Goal: Task Accomplishment & Management: Manage account settings

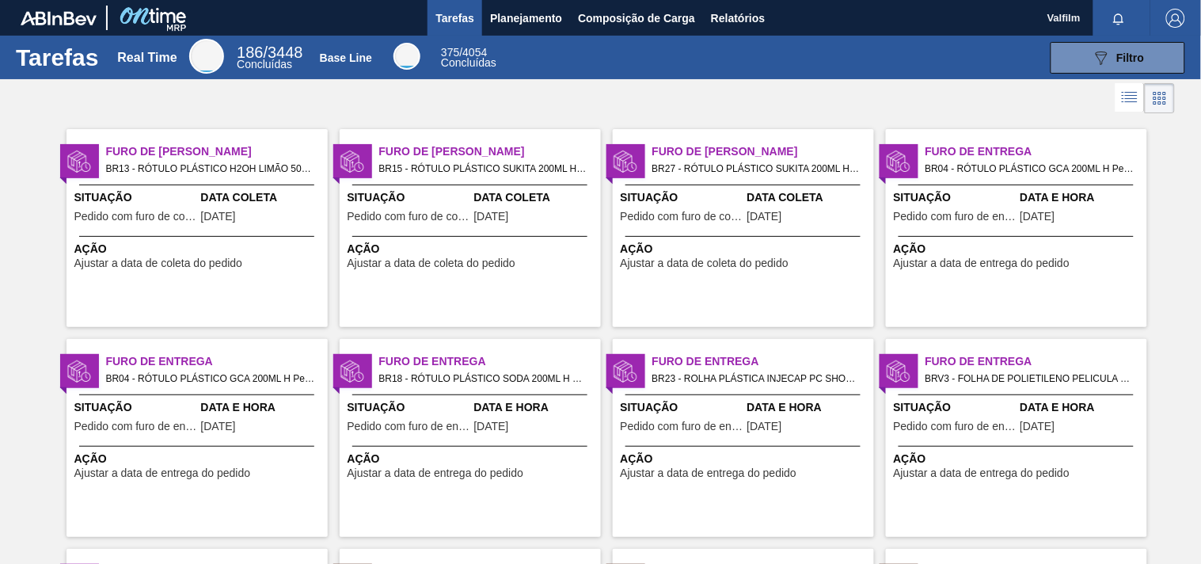
click at [457, 217] on span "Pedido com furo de coleta" at bounding box center [409, 217] width 123 height 12
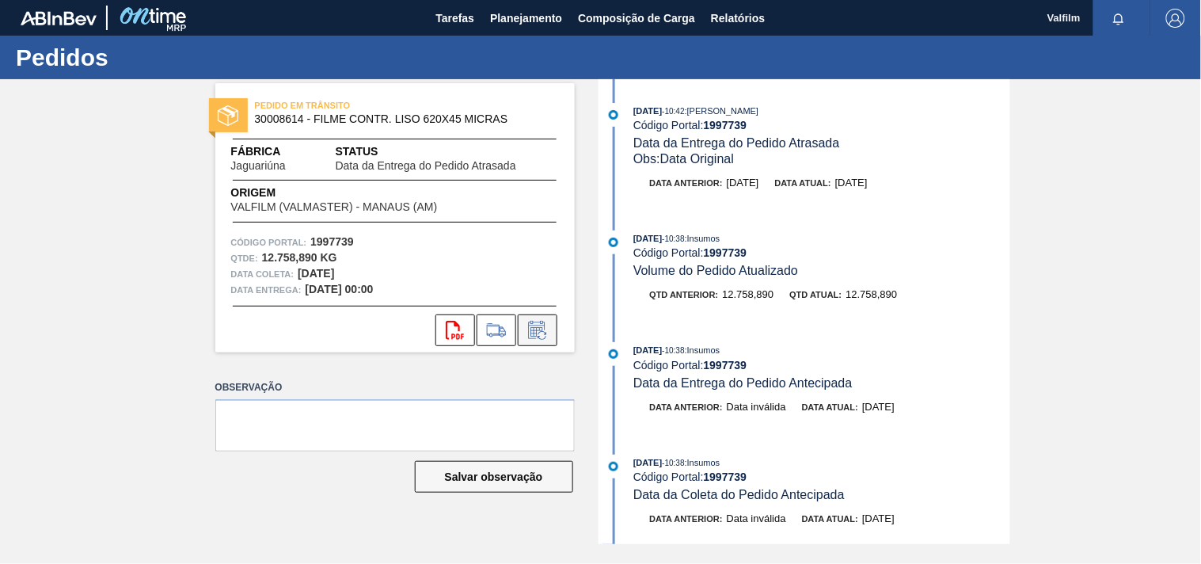
click at [527, 331] on icon at bounding box center [537, 330] width 25 height 19
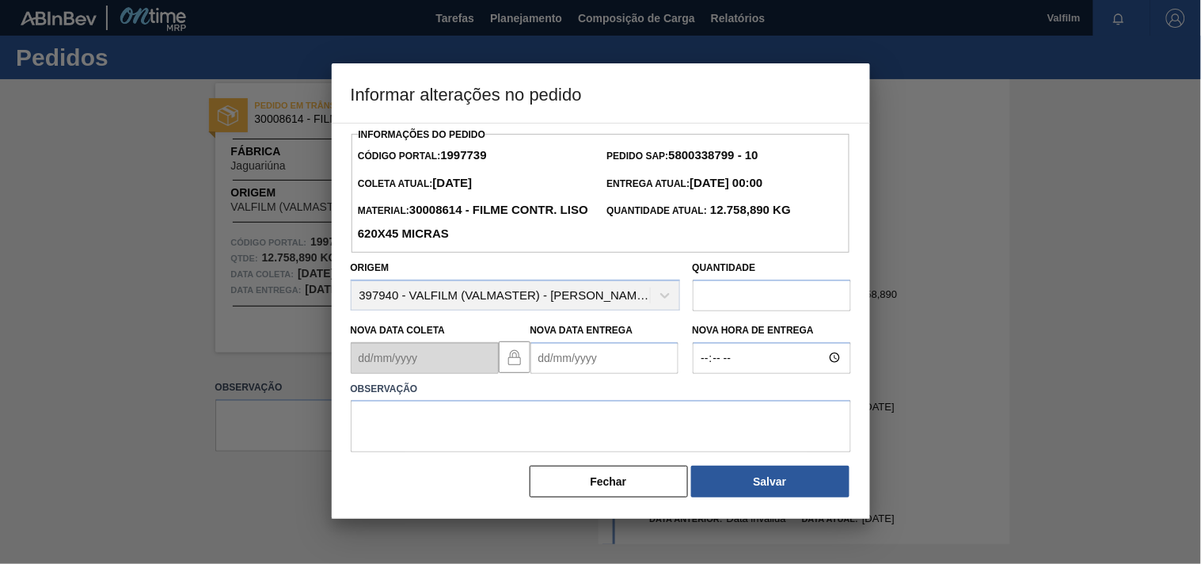
click at [543, 353] on Entrega1997739 "Nova Data Entrega" at bounding box center [605, 358] width 148 height 32
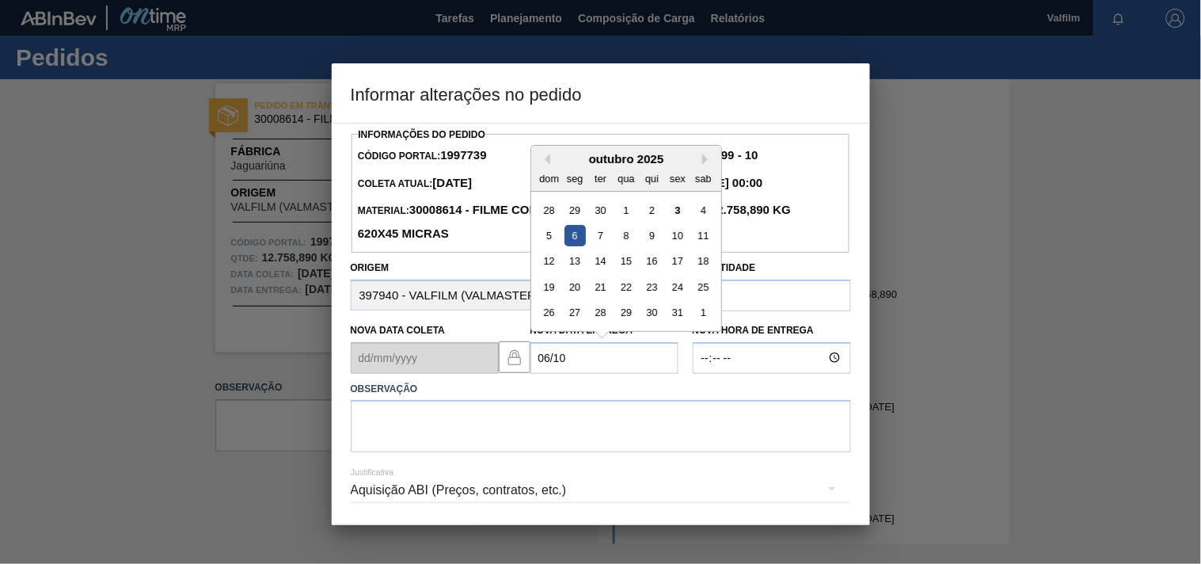
click at [586, 231] on div "5 6 7 8 9 10 11" at bounding box center [626, 235] width 180 height 25
click at [580, 242] on div "6" at bounding box center [574, 235] width 21 height 21
type Entrega1997739 "[DATE]"
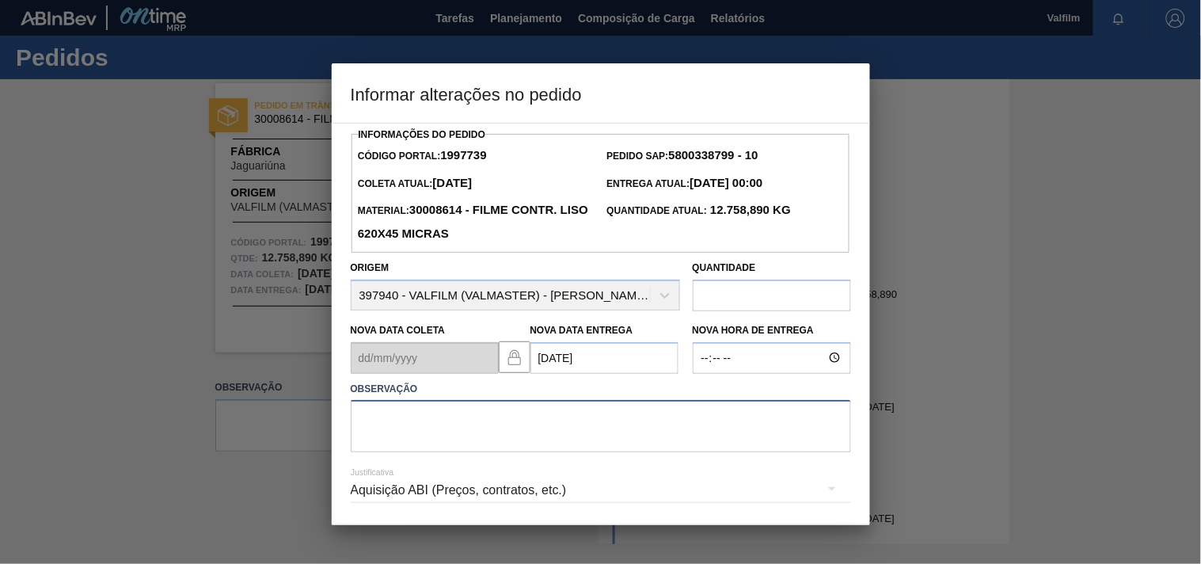
click at [437, 418] on textarea at bounding box center [601, 426] width 500 height 52
type textarea "ajuste entrega - problemas com veiculo."
click at [378, 505] on div "Justificativa Aquisição ABI (Preços, contratos, etc.)" at bounding box center [601, 480] width 500 height 57
click at [363, 487] on div "Aquisição ABI (Preços, contratos, etc.)" at bounding box center [601, 490] width 500 height 44
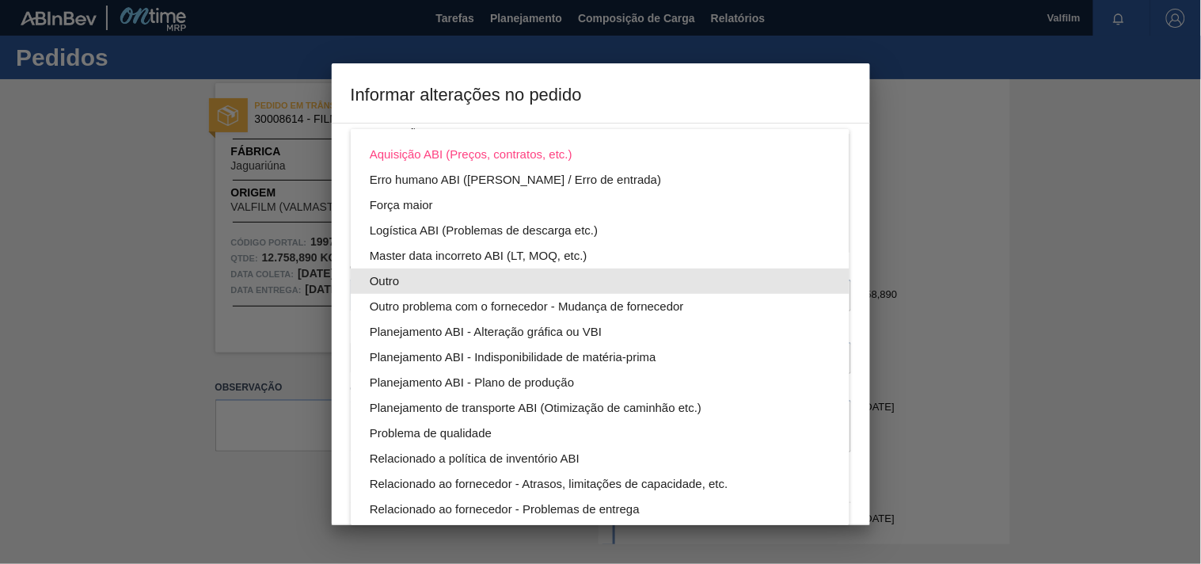
click at [390, 274] on div "Outro" at bounding box center [600, 280] width 461 height 25
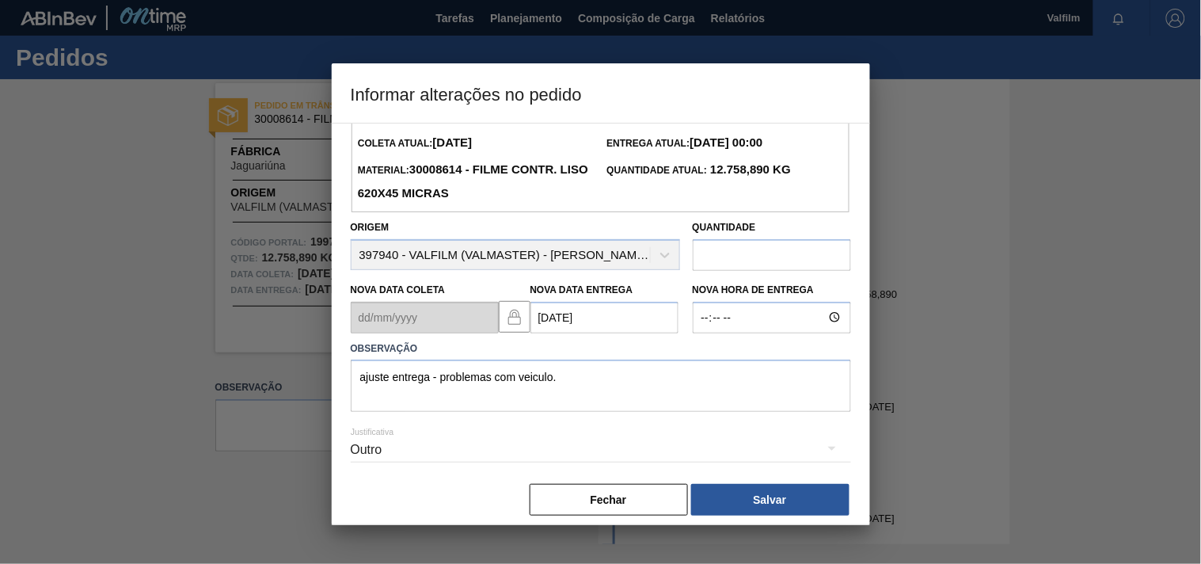
scroll to position [56, 0]
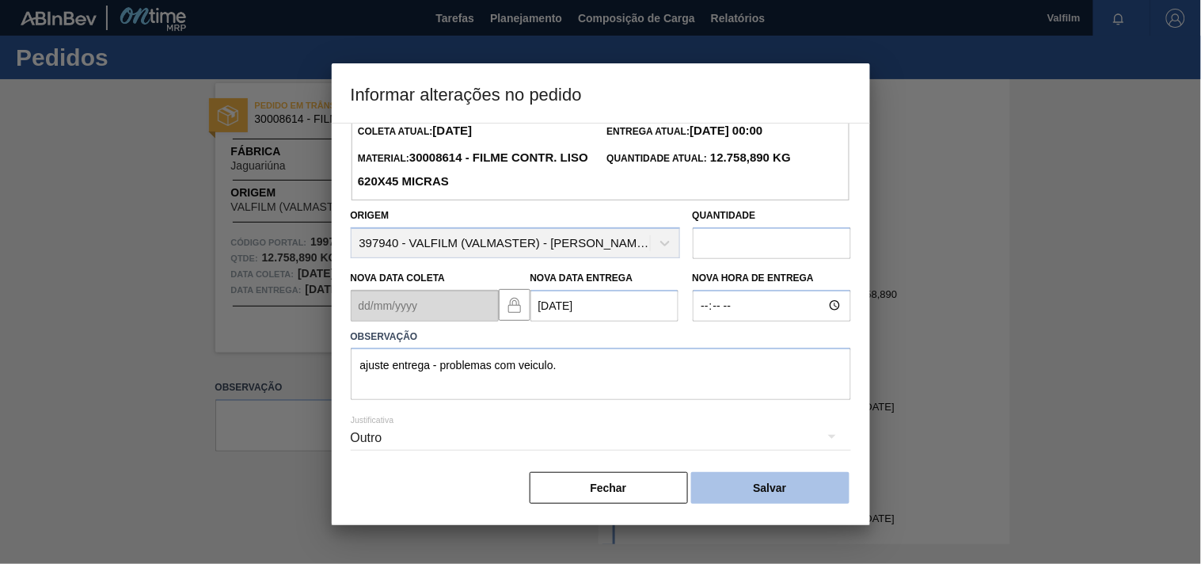
click at [765, 489] on button "Salvar" at bounding box center [770, 488] width 158 height 32
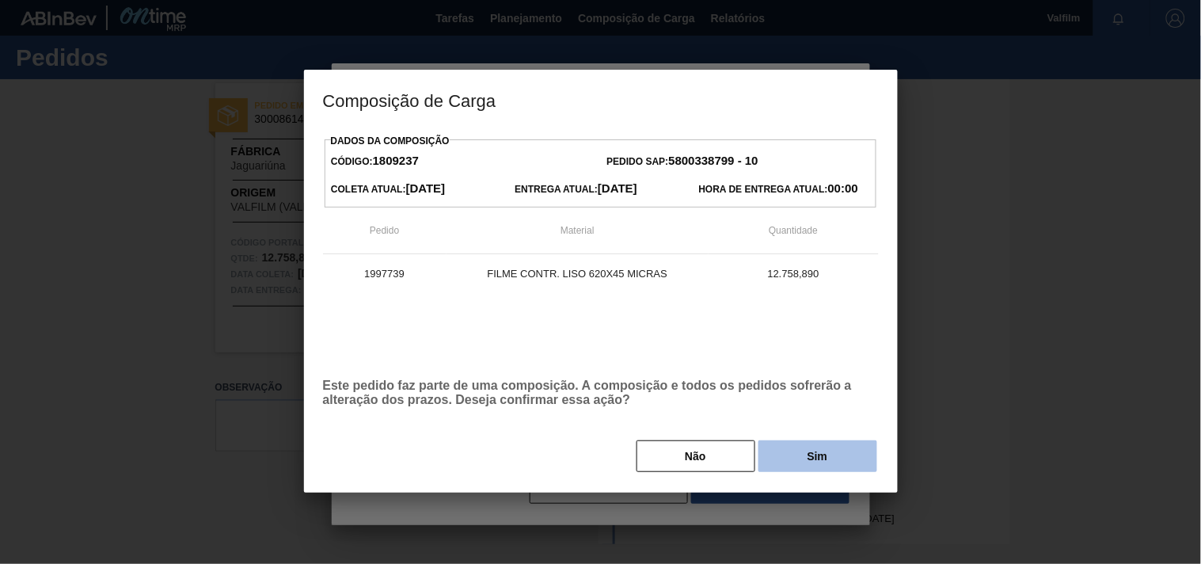
click at [793, 471] on button "Sim" at bounding box center [818, 456] width 119 height 32
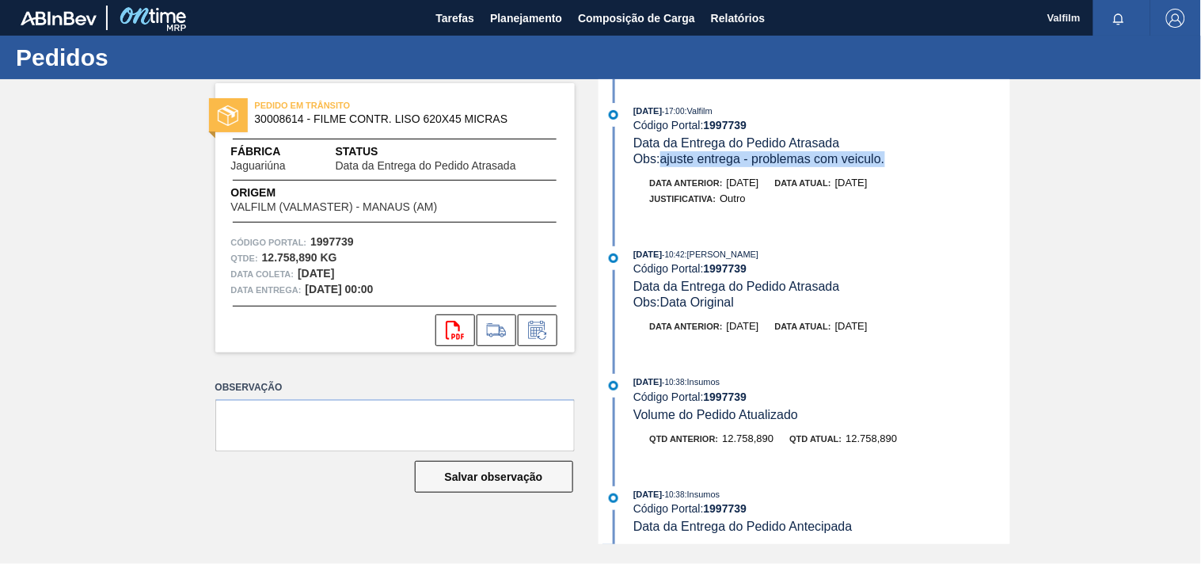
drag, startPoint x: 896, startPoint y: 166, endPoint x: 663, endPoint y: 166, distance: 233.6
click at [663, 166] on div "Obs: ajuste entrega - problemas com veiculo." at bounding box center [822, 159] width 376 height 16
copy span "ajuste entrega - problemas com veiculo."
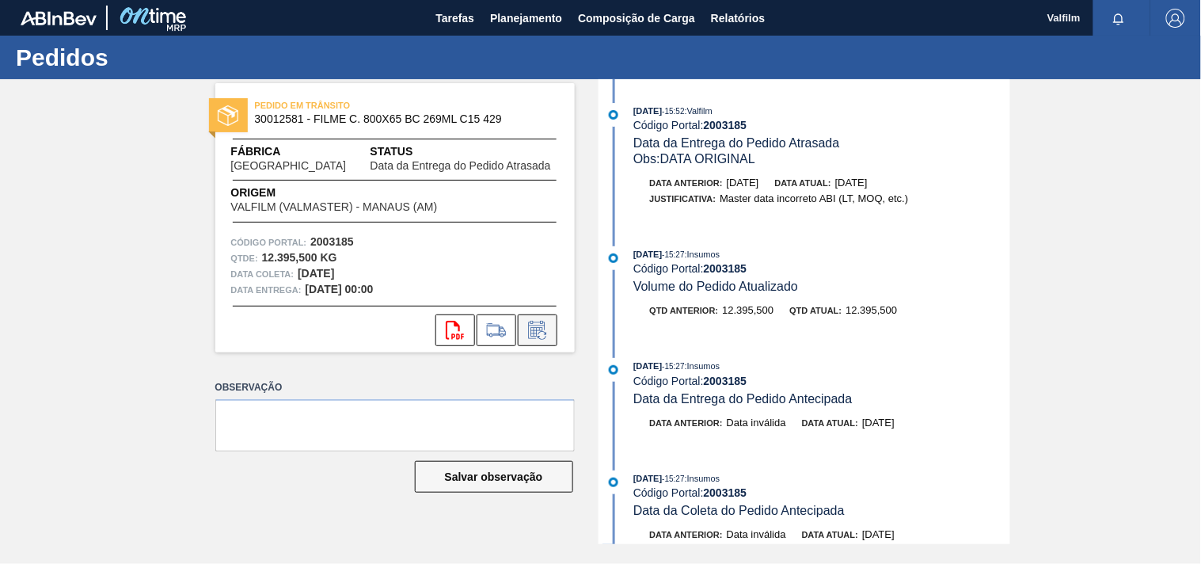
click at [540, 333] on icon at bounding box center [537, 330] width 25 height 19
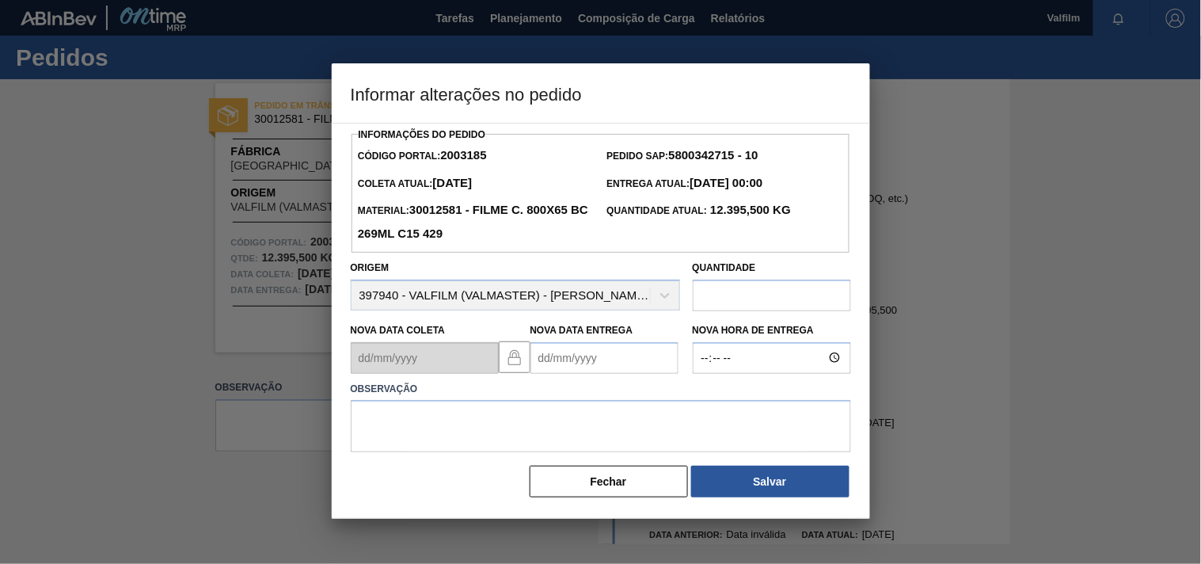
click at [551, 363] on Entrega2003185 "Nova Data Entrega" at bounding box center [605, 358] width 148 height 32
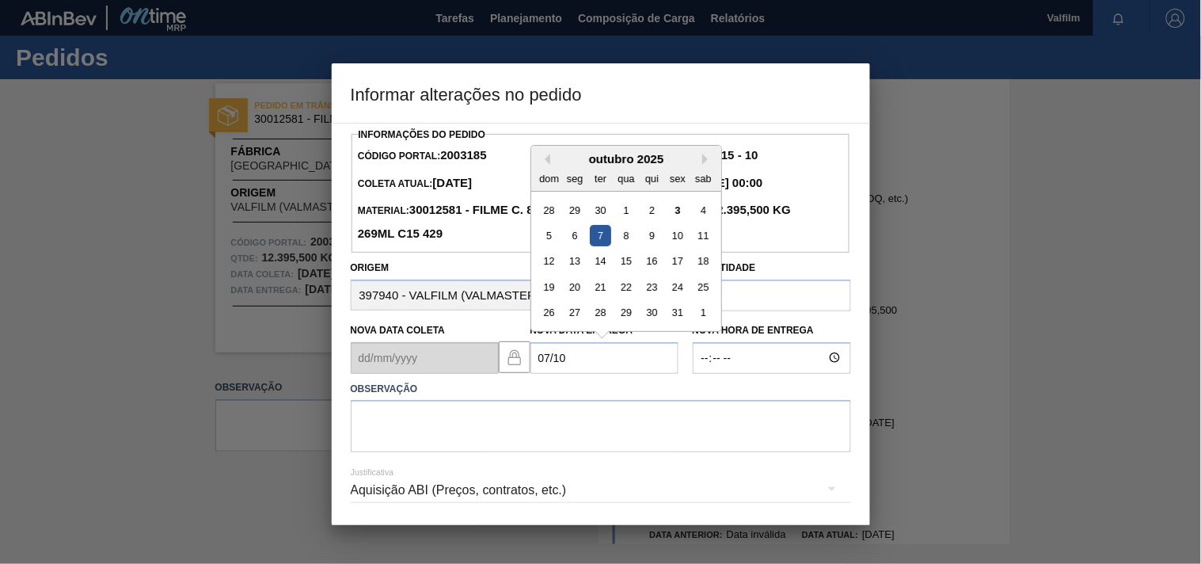
click at [598, 232] on div "7" at bounding box center [599, 235] width 21 height 21
type Entrega2003185 "[DATE]"
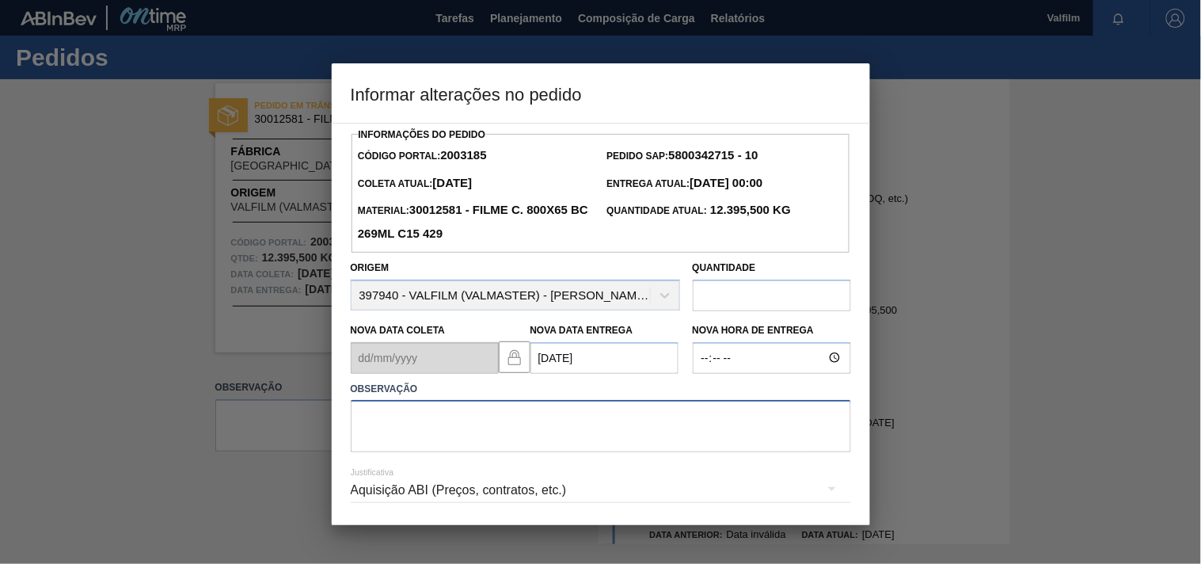
click at [390, 440] on textarea at bounding box center [601, 426] width 500 height 52
paste textarea "ajuste entrega - problemas com veiculo."
type textarea "ajuste entrega - problemas com veiculo."
click at [390, 493] on div "Aquisição ABI (Preços, contratos, etc.)" at bounding box center [601, 490] width 500 height 44
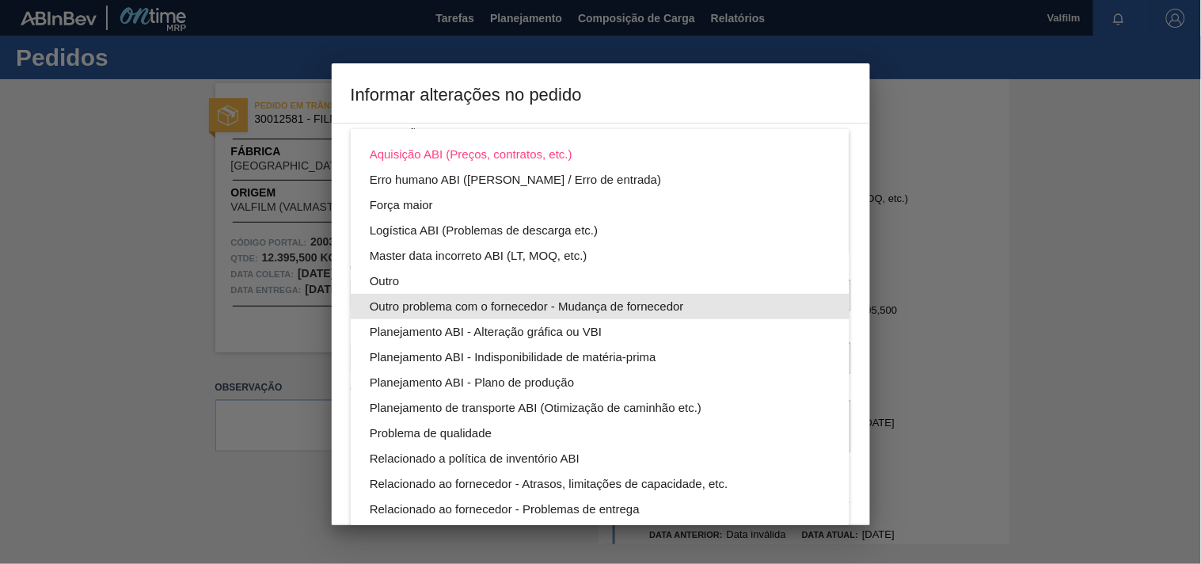
click at [381, 275] on div "Outro" at bounding box center [600, 280] width 461 height 25
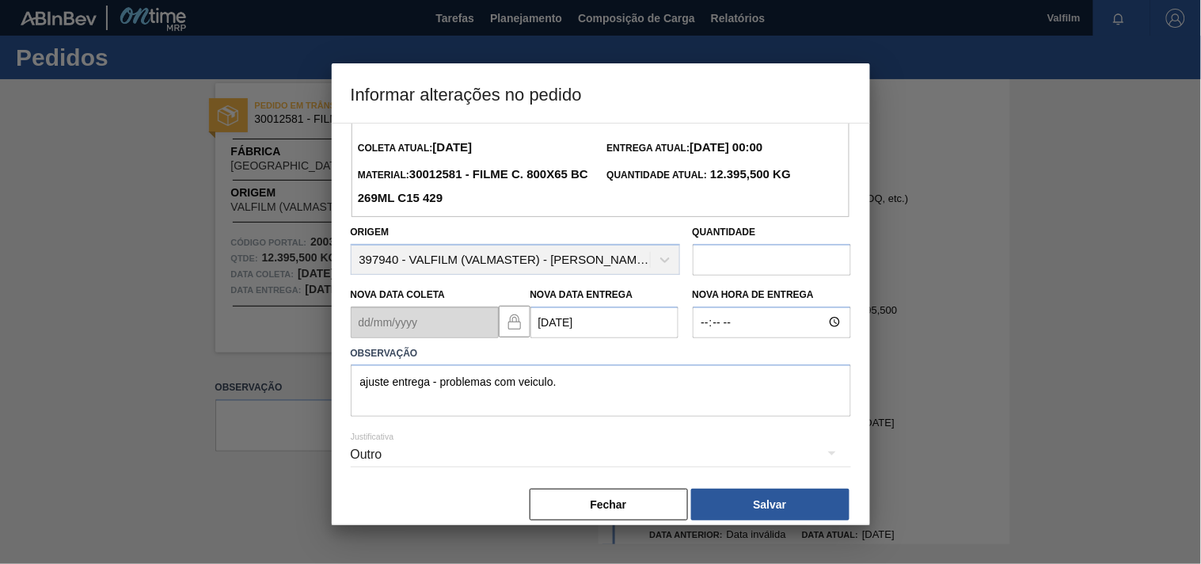
scroll to position [56, 0]
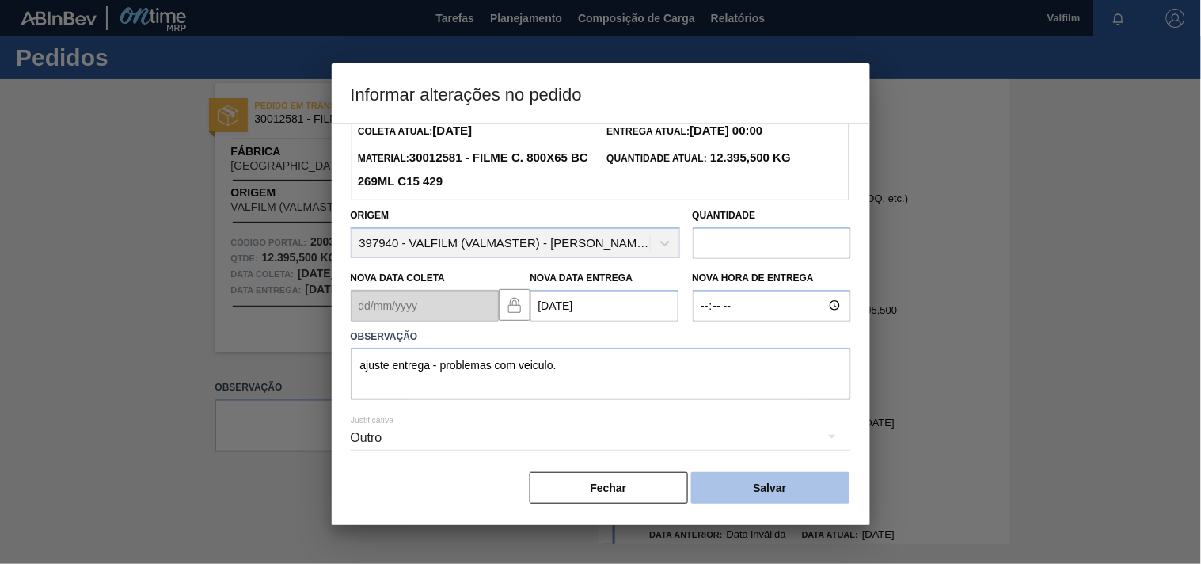
click at [787, 487] on button "Salvar" at bounding box center [770, 488] width 158 height 32
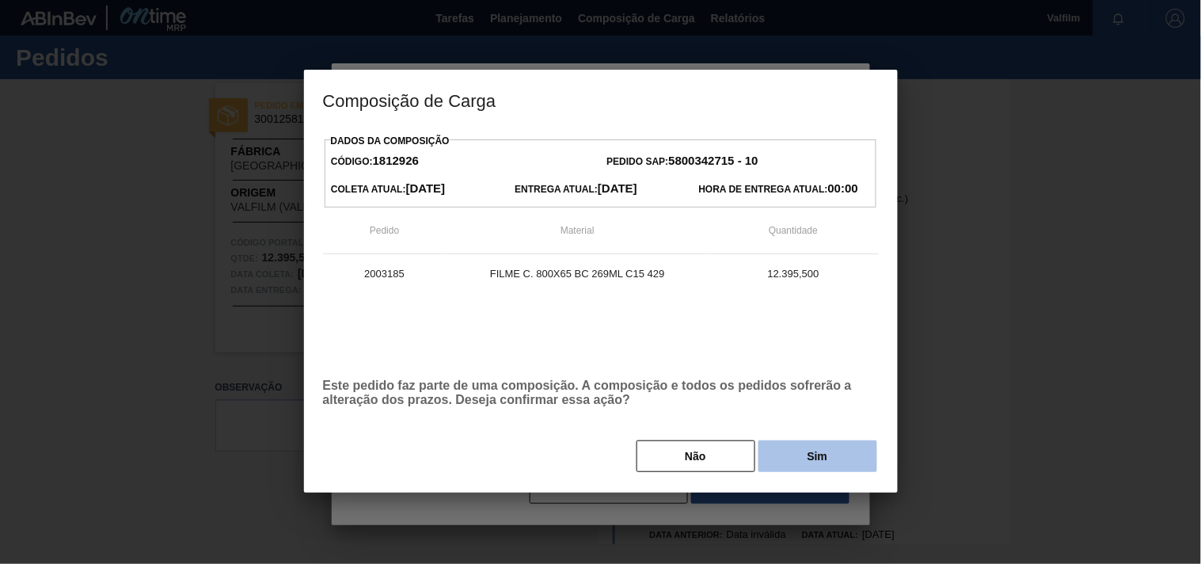
click at [798, 468] on button "Sim" at bounding box center [818, 456] width 119 height 32
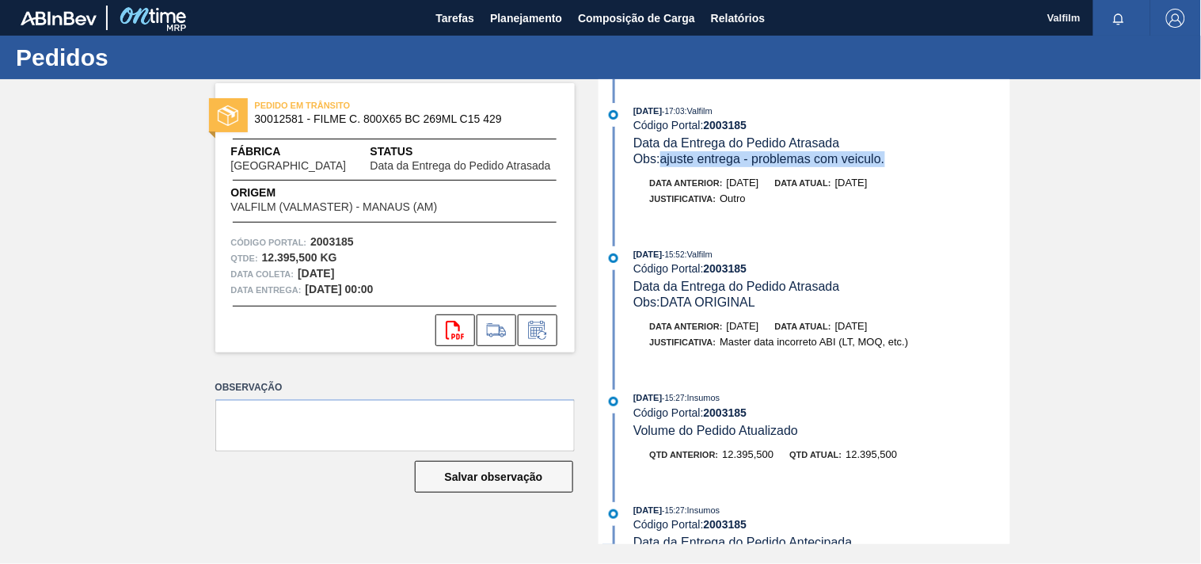
drag, startPoint x: 891, startPoint y: 162, endPoint x: 665, endPoint y: 161, distance: 225.7
click at [665, 161] on div "Obs: ajuste entrega - problemas com veiculo." at bounding box center [822, 159] width 376 height 16
copy span "ajuste entrega - problemas com veiculo."
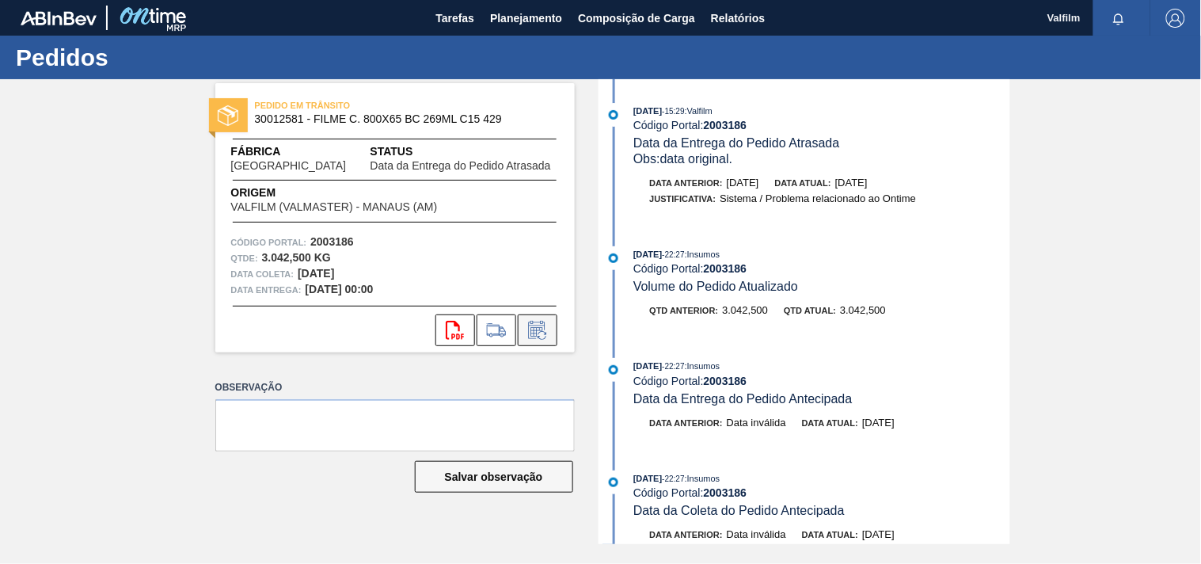
click at [544, 331] on icon at bounding box center [542, 335] width 9 height 9
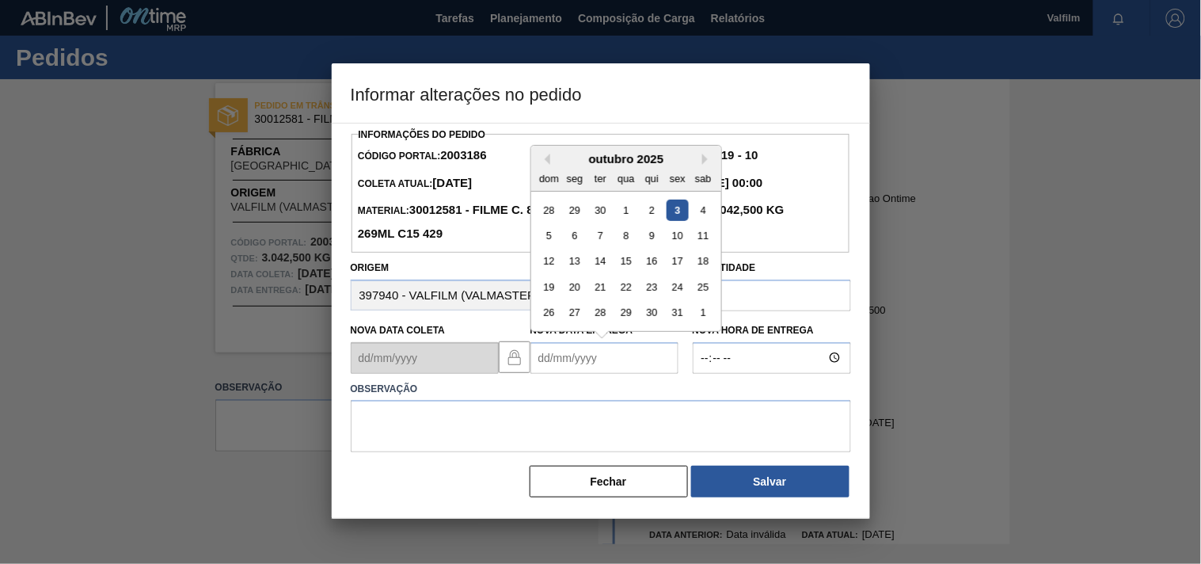
click at [549, 372] on Entrega2003186 "Nova Data Entrega" at bounding box center [605, 358] width 148 height 32
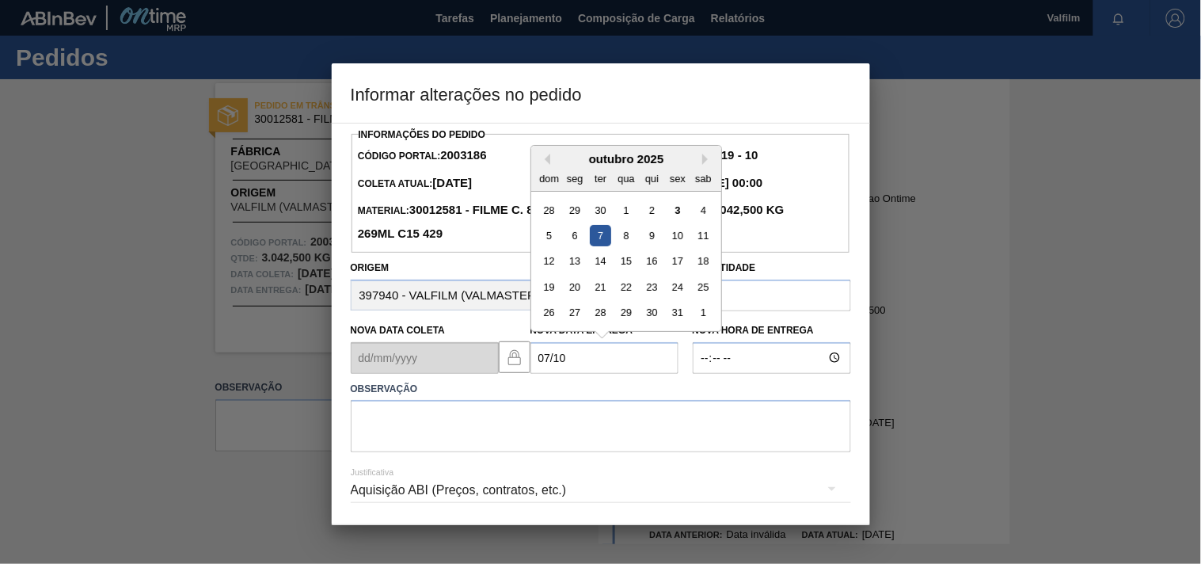
click at [603, 234] on div "7" at bounding box center [599, 235] width 21 height 21
type Entrega2003186 "[DATE]"
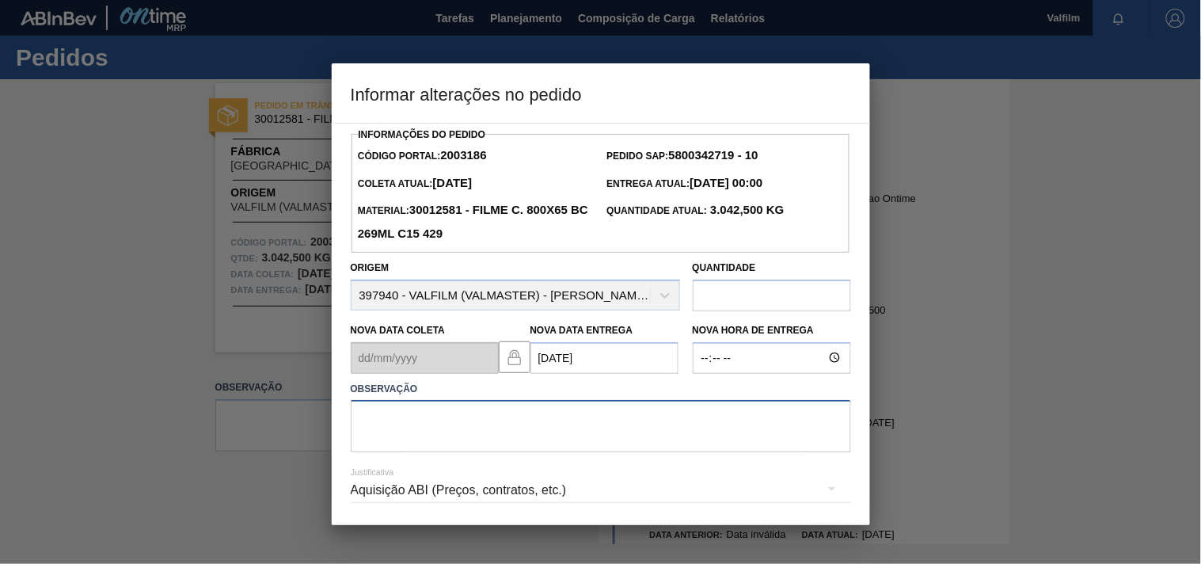
click at [405, 424] on textarea at bounding box center [601, 426] width 500 height 52
paste textarea "ajuste entrega - problemas com veiculo."
type textarea "ajuste entrega - problemas com veiculo."
click at [393, 496] on div "Aquisição ABI (Preços, contratos, etc.)" at bounding box center [601, 490] width 500 height 44
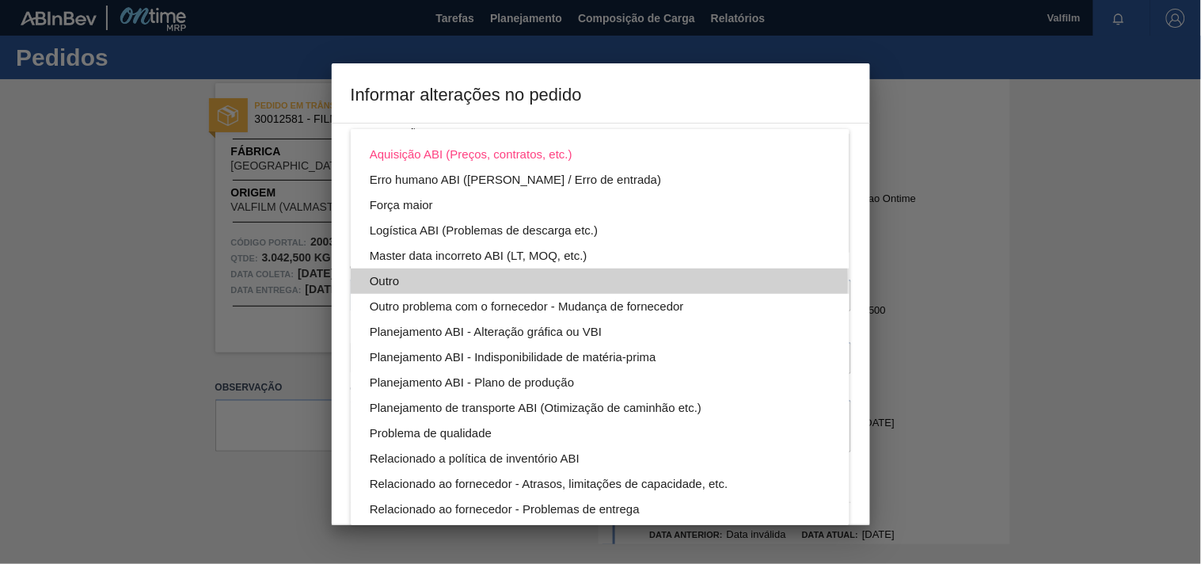
click at [389, 282] on div "Outro" at bounding box center [600, 280] width 461 height 25
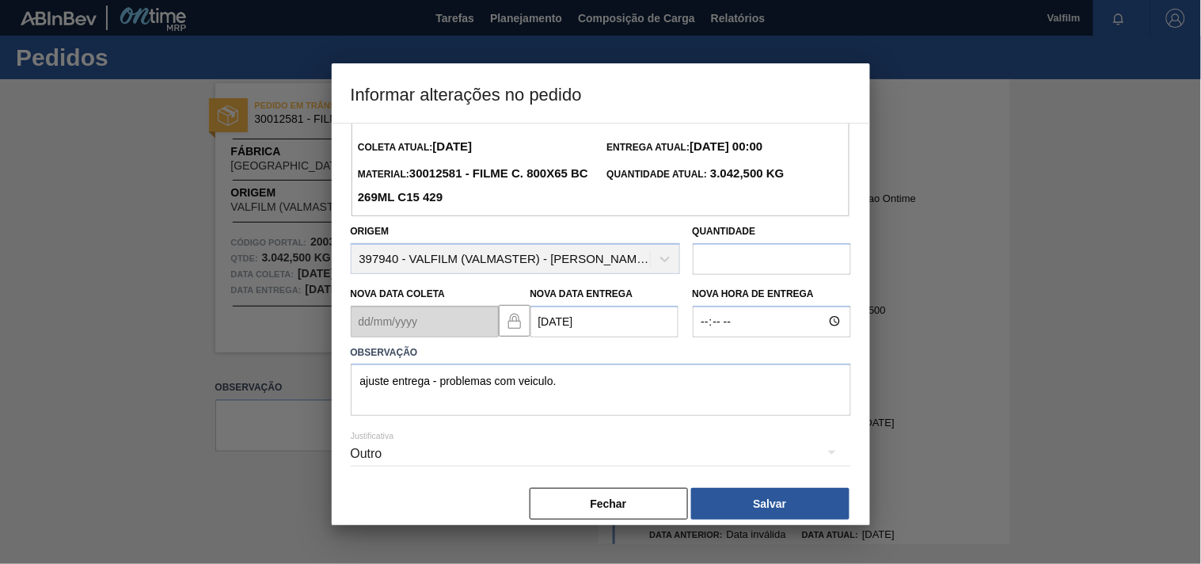
scroll to position [56, 0]
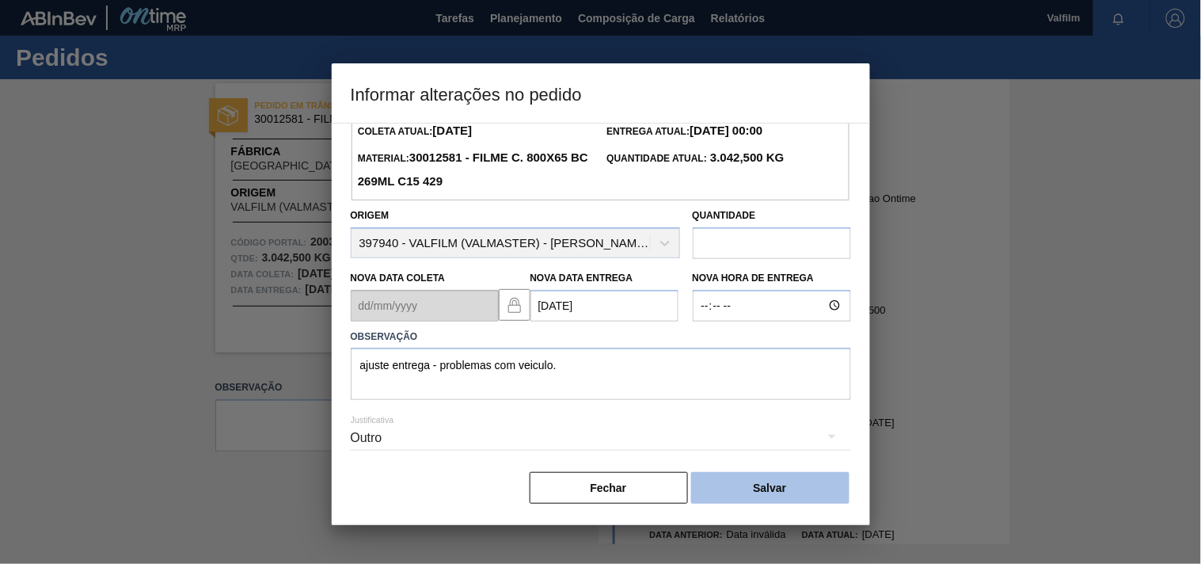
click at [760, 489] on button "Salvar" at bounding box center [770, 488] width 158 height 32
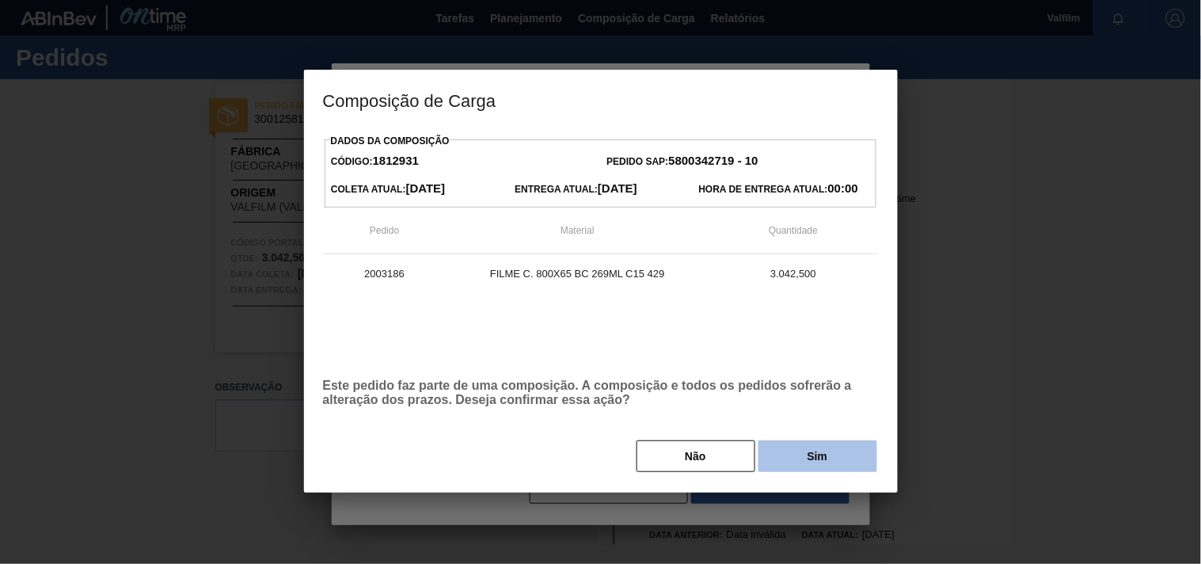
click at [774, 463] on button "Sim" at bounding box center [818, 456] width 119 height 32
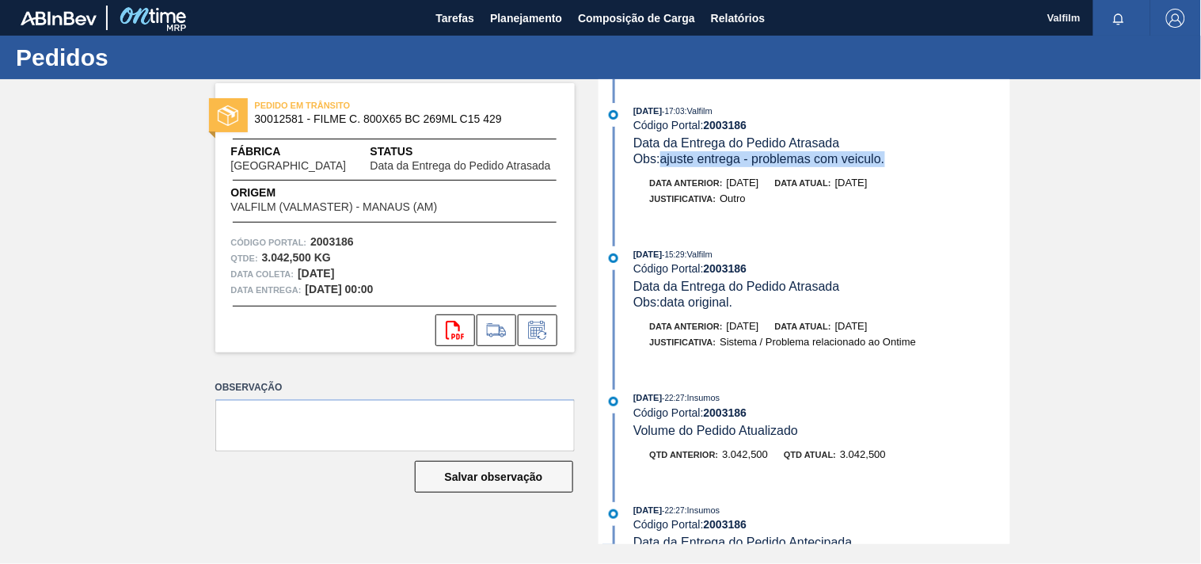
drag, startPoint x: 889, startPoint y: 162, endPoint x: 664, endPoint y: 163, distance: 225.7
click at [664, 163] on div "Obs: ajuste entrega - problemas com veiculo." at bounding box center [822, 159] width 376 height 16
copy span "ajuste entrega - problemas com veiculo."
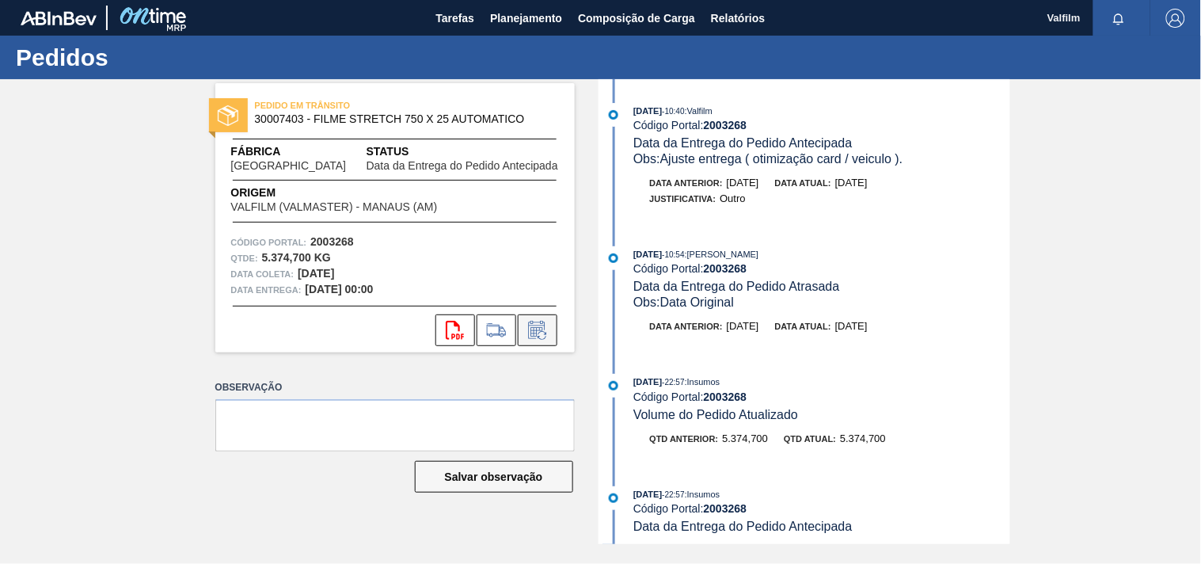
click at [542, 333] on icon at bounding box center [537, 330] width 25 height 19
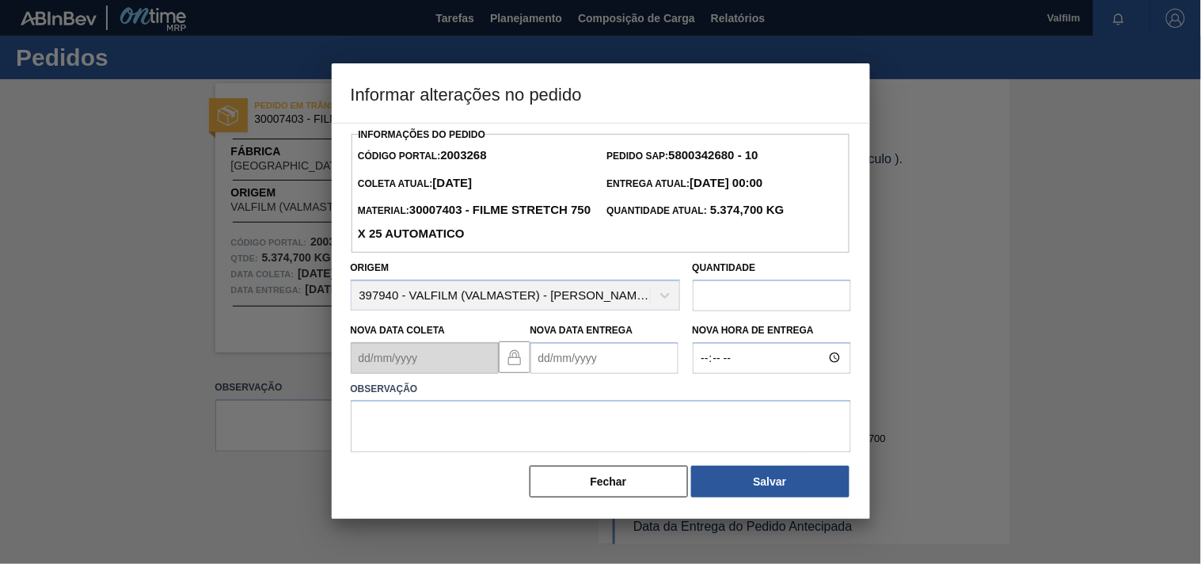
click at [556, 360] on Entrega2003268 "Nova Data Entrega" at bounding box center [605, 358] width 148 height 32
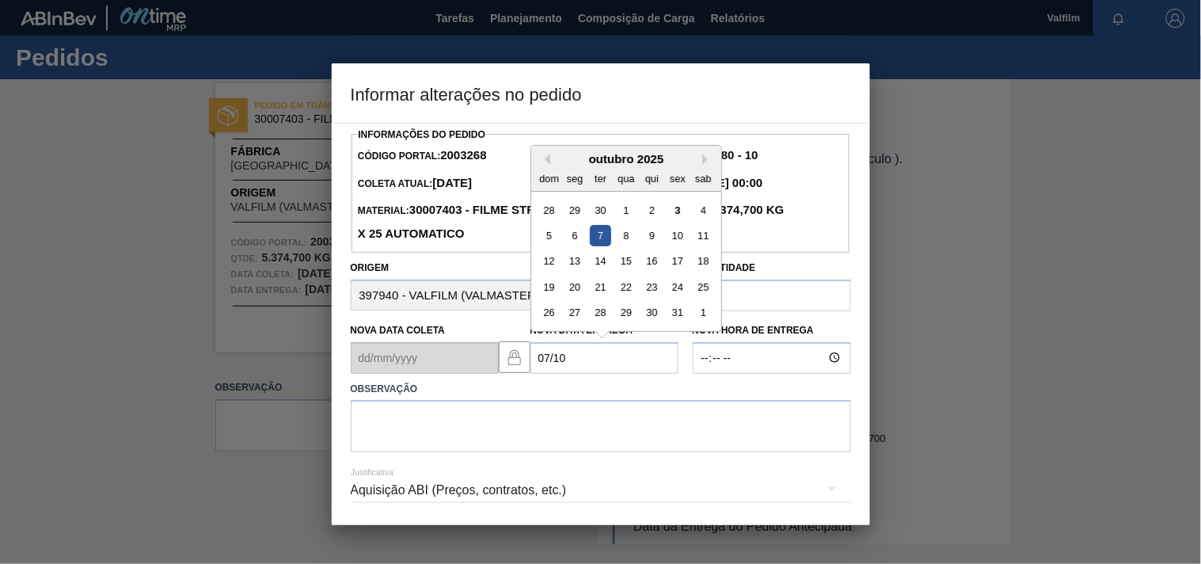
click at [602, 239] on div "7" at bounding box center [599, 235] width 21 height 21
type Entrega2003268 "[DATE]"
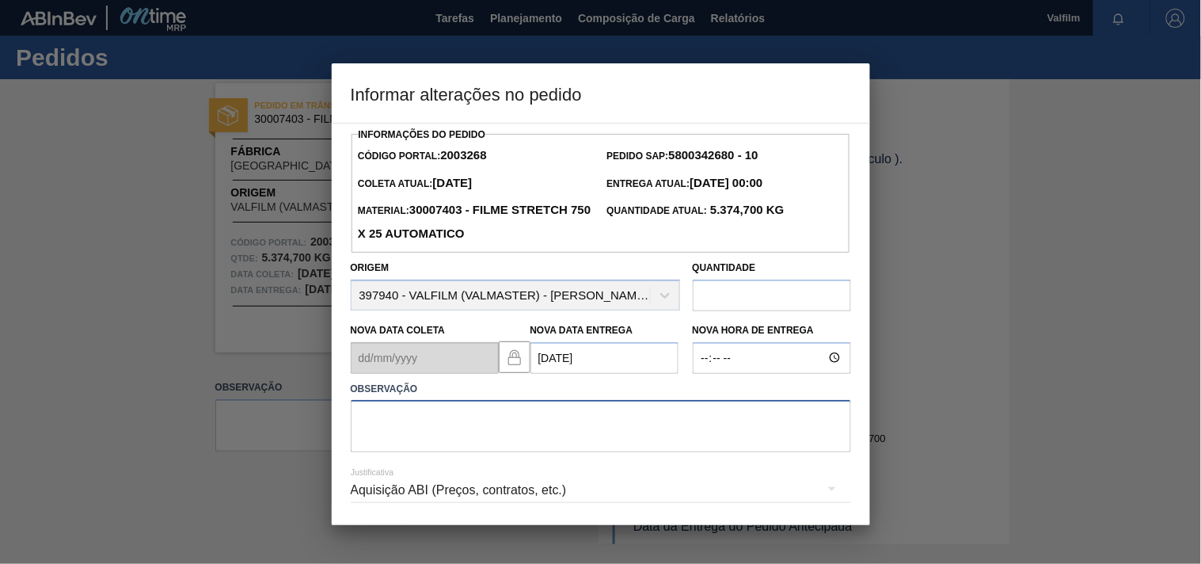
click at [434, 413] on textarea at bounding box center [601, 426] width 500 height 52
paste textarea "ajuste entrega - problemas com veiculo."
type textarea "ajuste entrega - problemas com veiculo."
click at [420, 497] on div "Aquisição ABI (Preços, contratos, etc.)" at bounding box center [601, 490] width 500 height 44
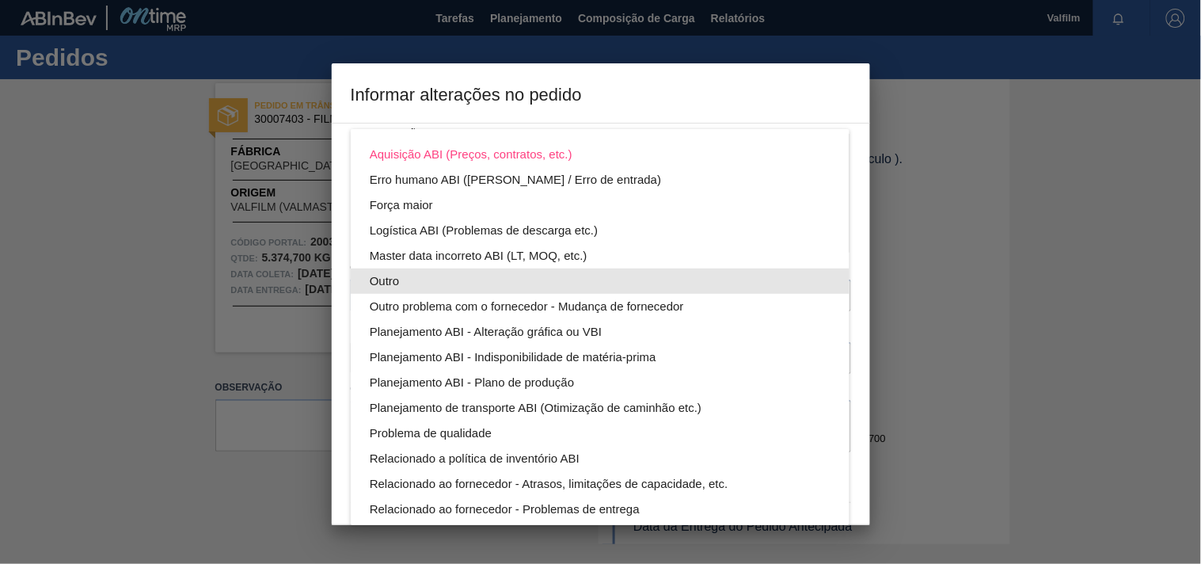
click at [388, 277] on div "Outro" at bounding box center [600, 280] width 461 height 25
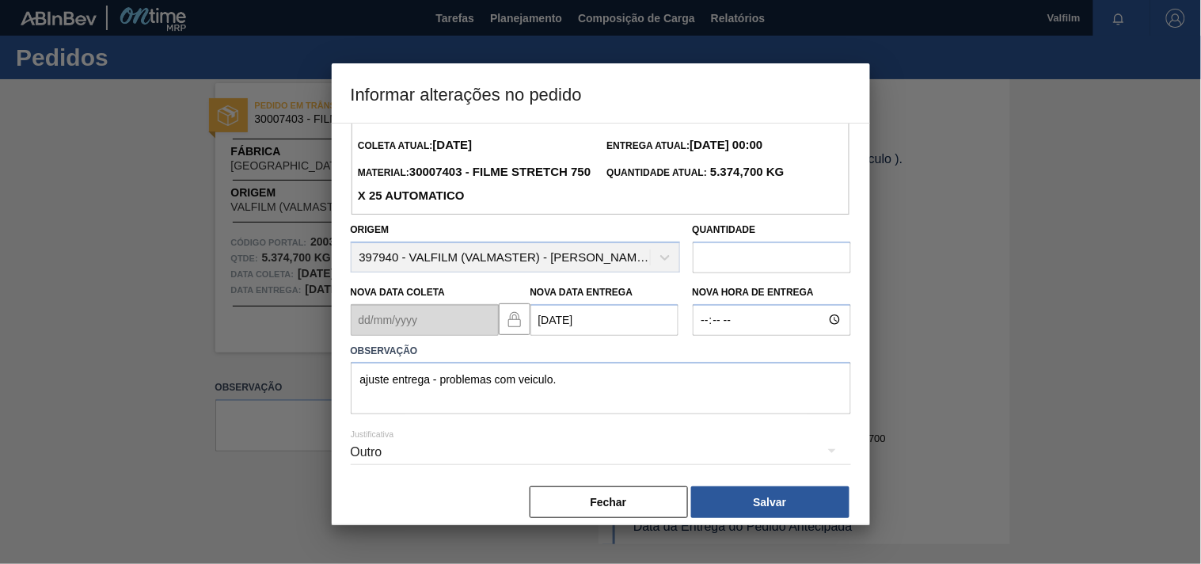
scroll to position [56, 0]
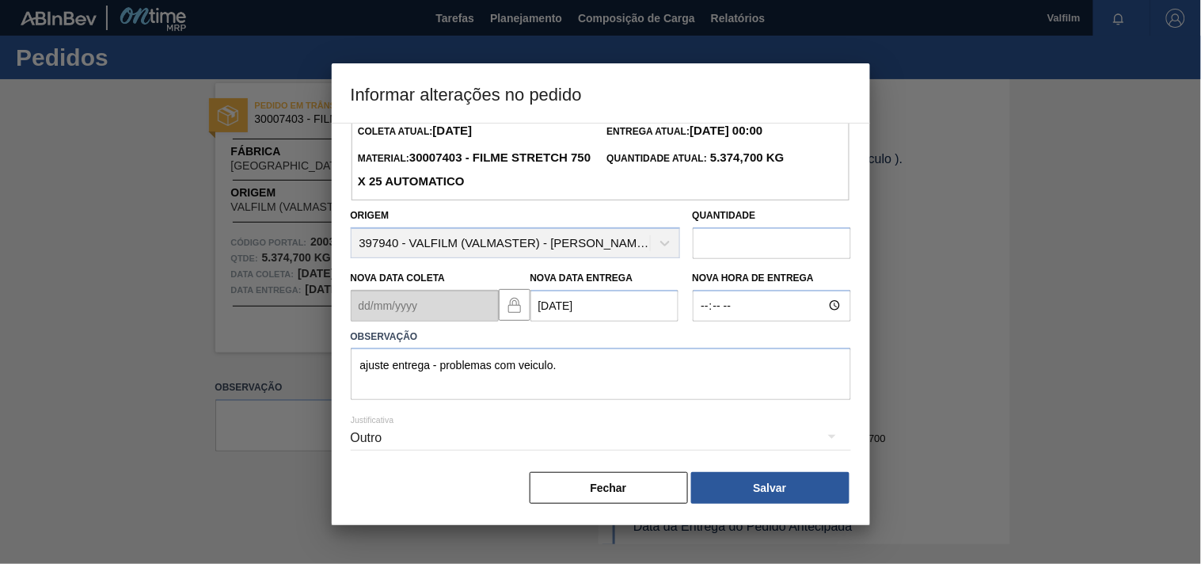
click at [752, 499] on button "Salvar" at bounding box center [770, 488] width 158 height 32
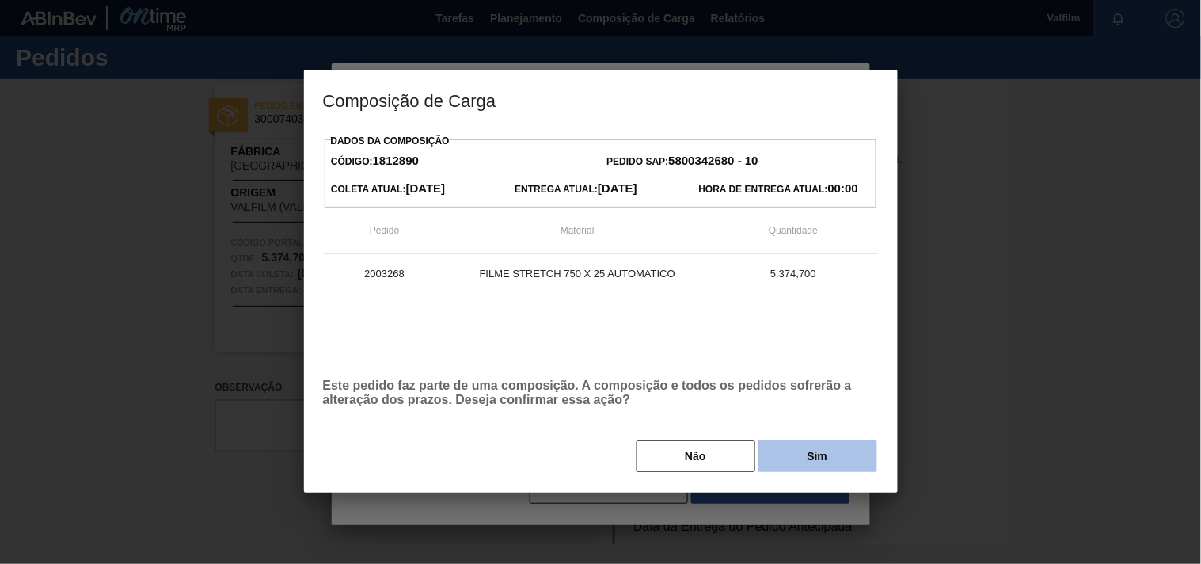
click at [782, 465] on button "Sim" at bounding box center [818, 456] width 119 height 32
